Goal: Communication & Community: Answer question/provide support

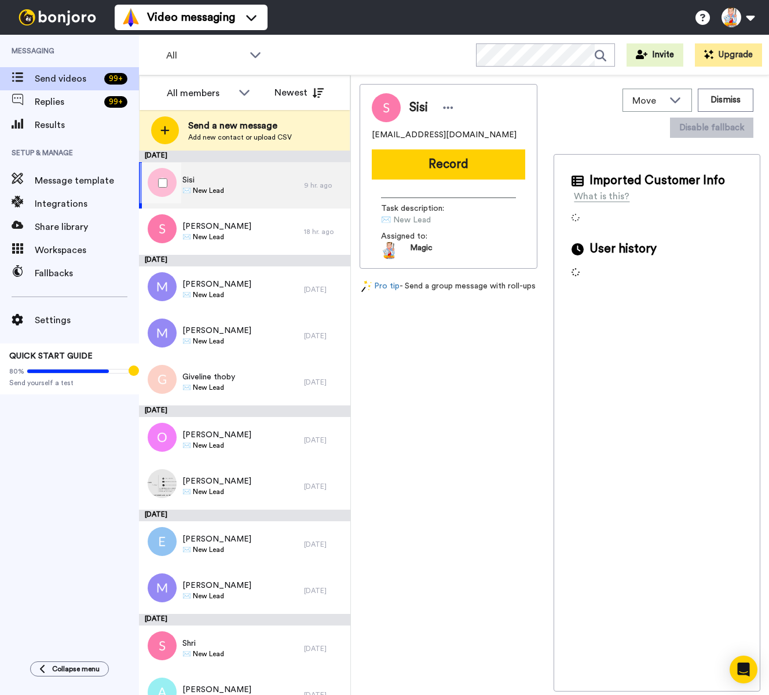
click at [216, 193] on span "✉️ New Lead" at bounding box center [204, 190] width 42 height 9
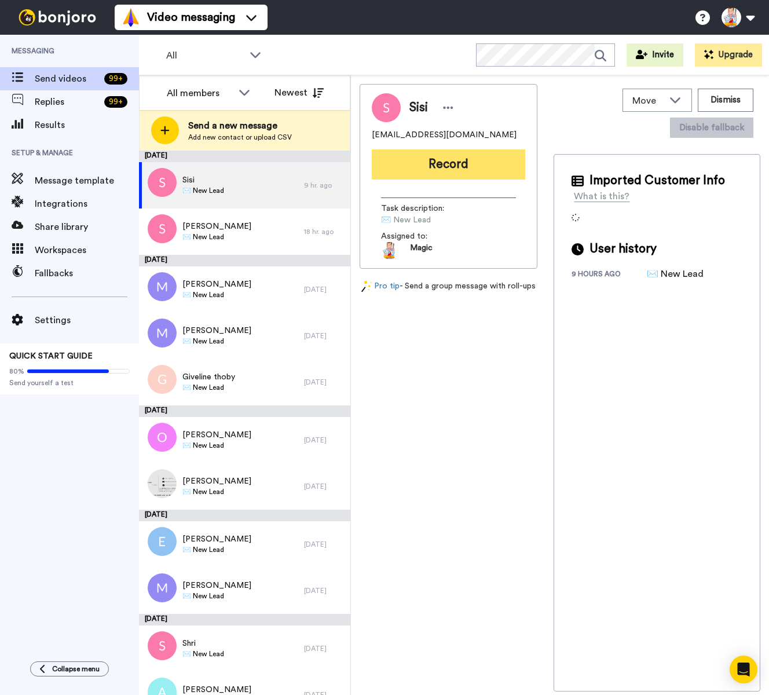
click at [426, 174] on button "Record" at bounding box center [449, 164] width 154 height 30
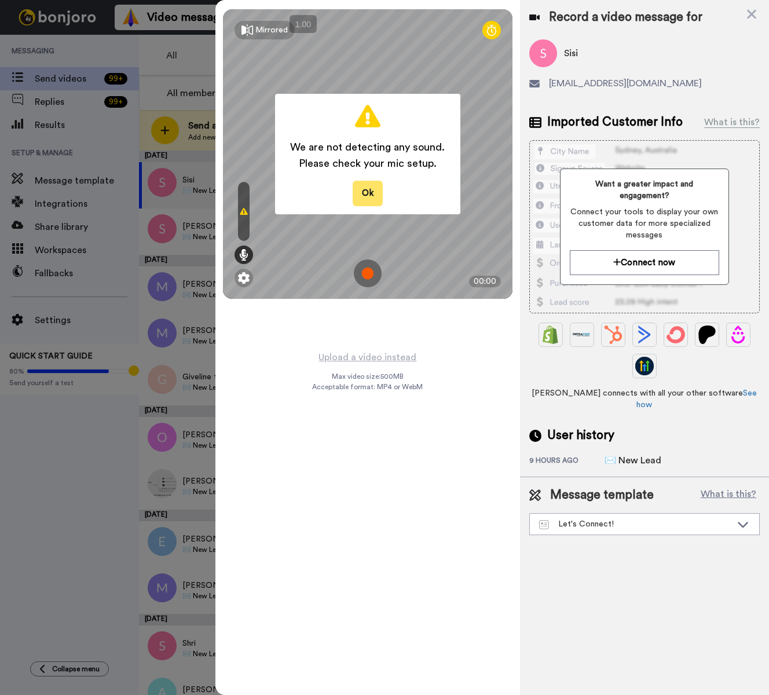
click at [374, 202] on button "Ok" at bounding box center [368, 193] width 30 height 25
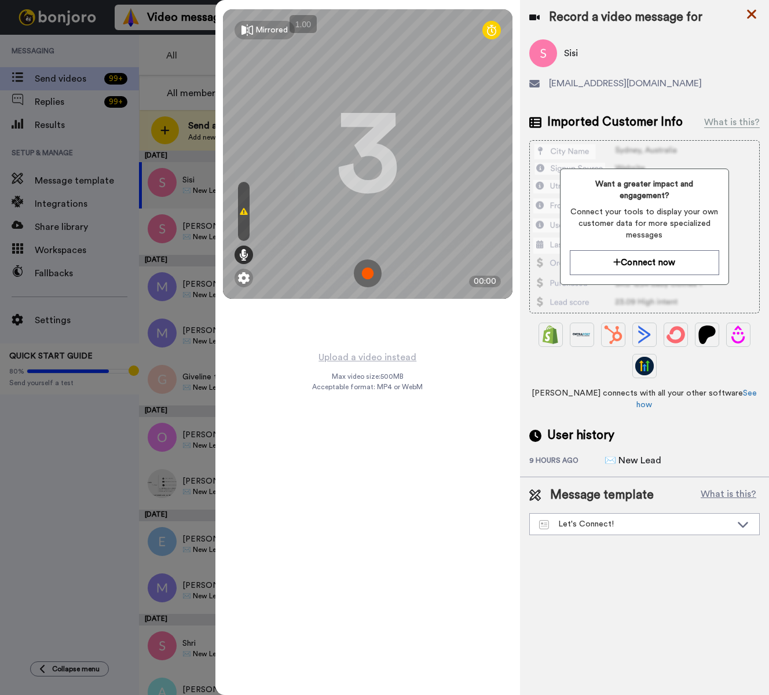
click at [752, 13] on icon at bounding box center [751, 14] width 9 height 9
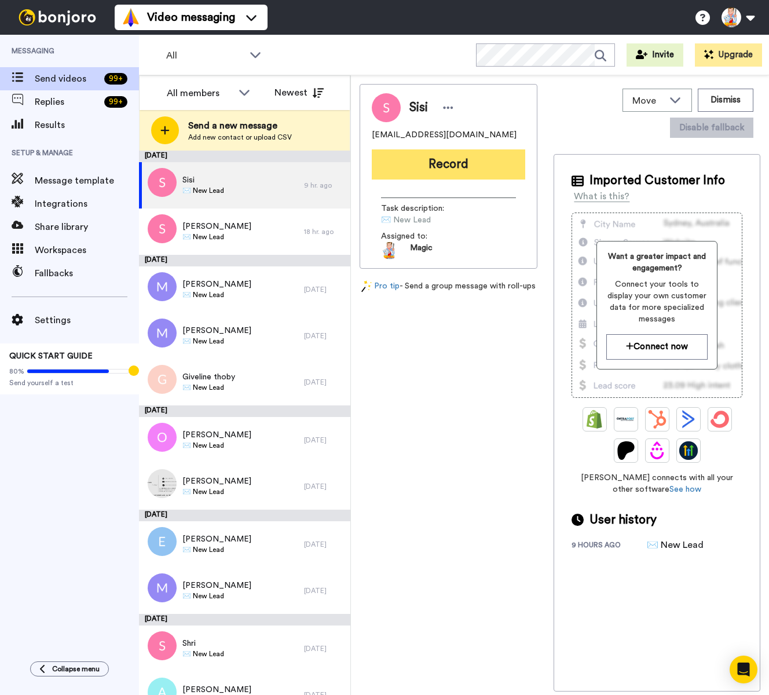
click at [420, 173] on button "Record" at bounding box center [449, 164] width 154 height 30
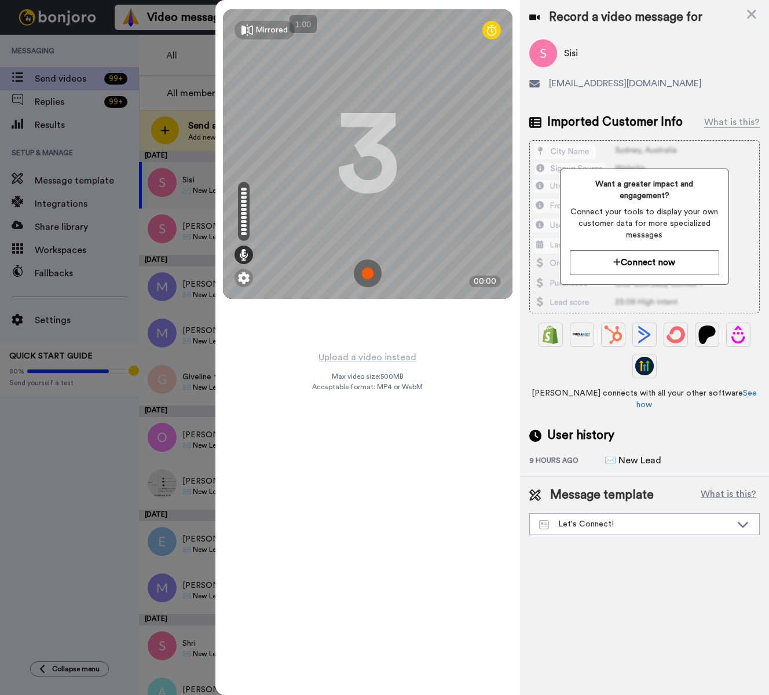
click at [369, 275] on img at bounding box center [368, 274] width 28 height 28
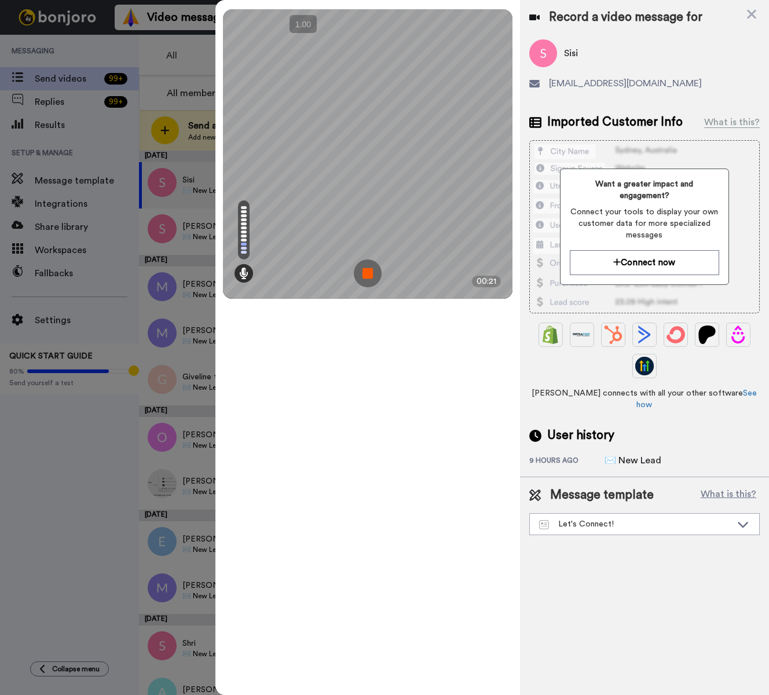
click at [369, 275] on img at bounding box center [368, 274] width 28 height 28
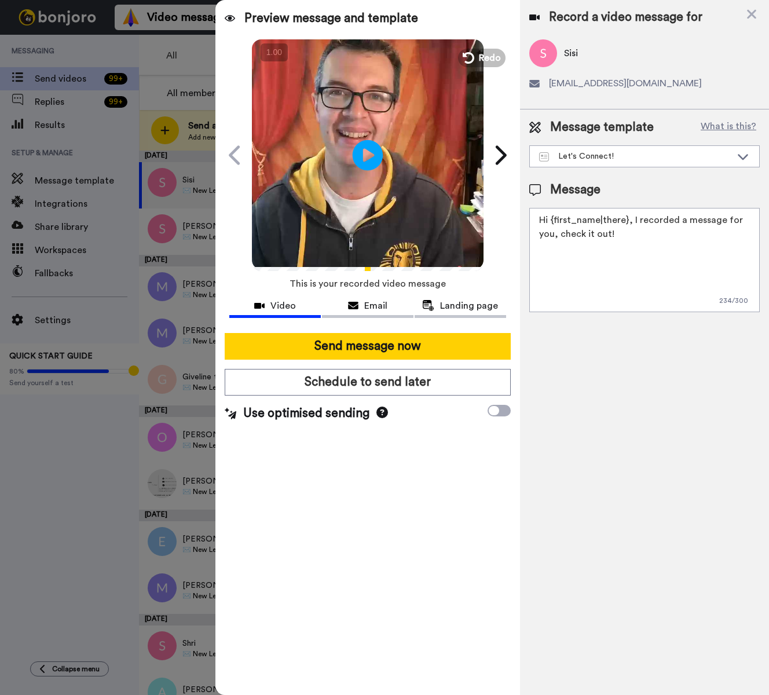
click at [364, 149] on icon "Play/Pause" at bounding box center [368, 154] width 31 height 55
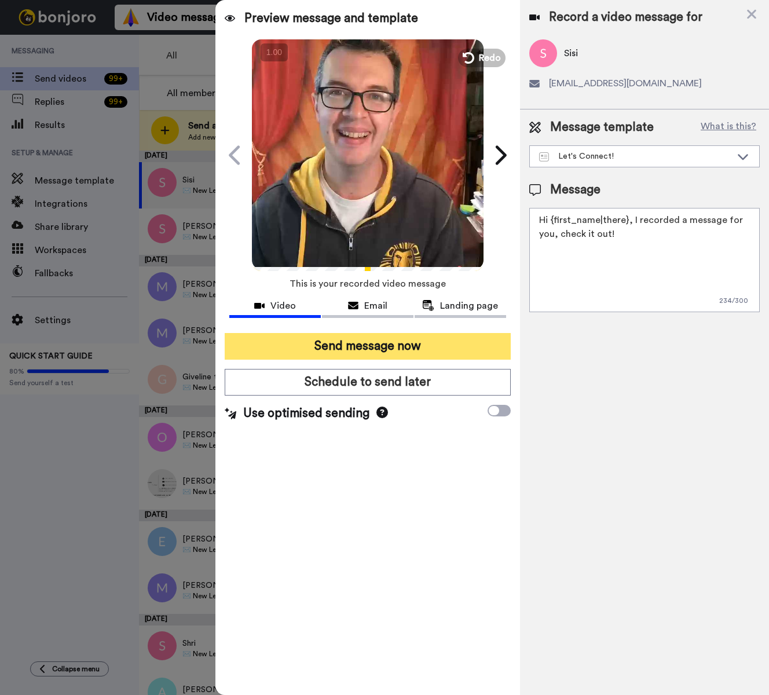
click at [435, 354] on button "Send message now" at bounding box center [368, 346] width 286 height 27
